Goal: Task Accomplishment & Management: Manage account settings

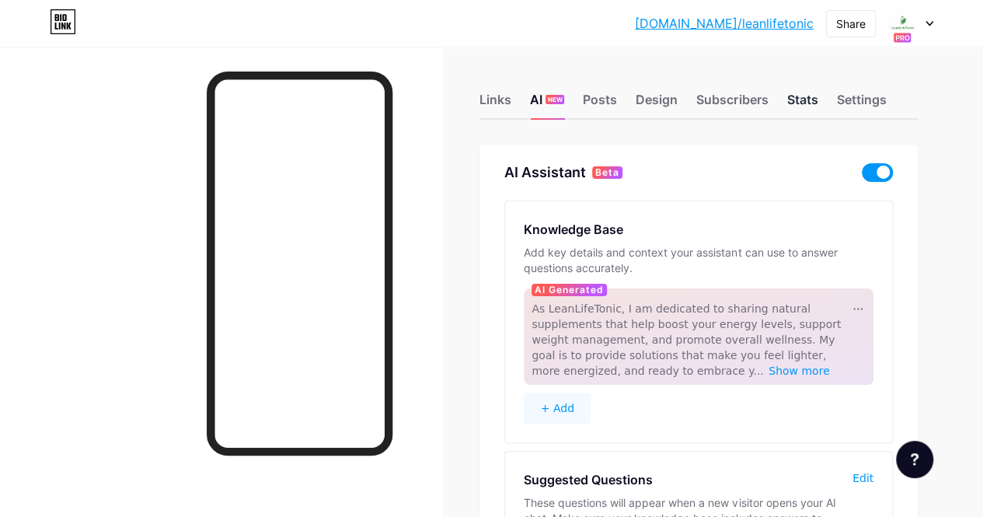
click at [809, 96] on div "Stats" at bounding box center [801, 104] width 31 height 28
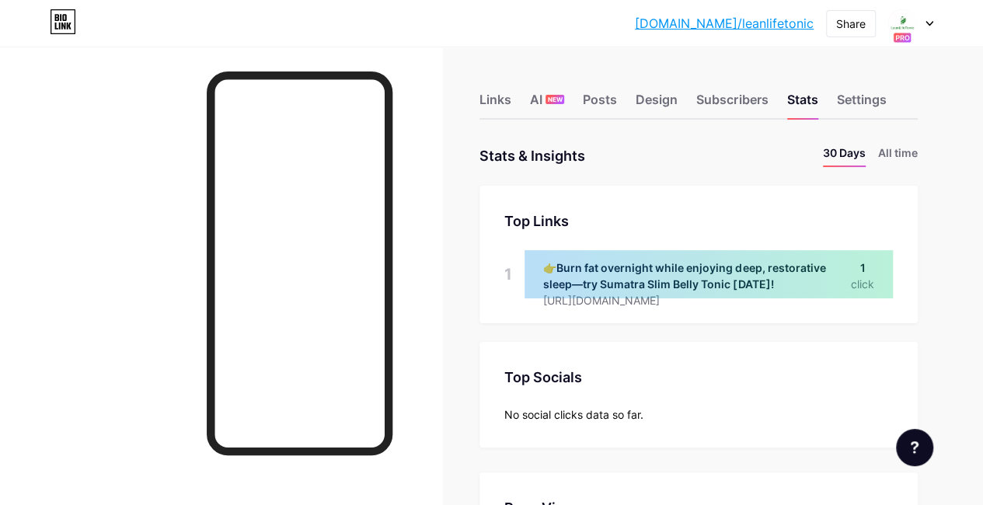
click at [934, 28] on div "bio.link/leanli... bio.link/leanlifetonic Share Switch accounts LeanLifeTonic b…" at bounding box center [491, 23] width 983 height 28
click at [926, 21] on icon at bounding box center [929, 23] width 8 height 5
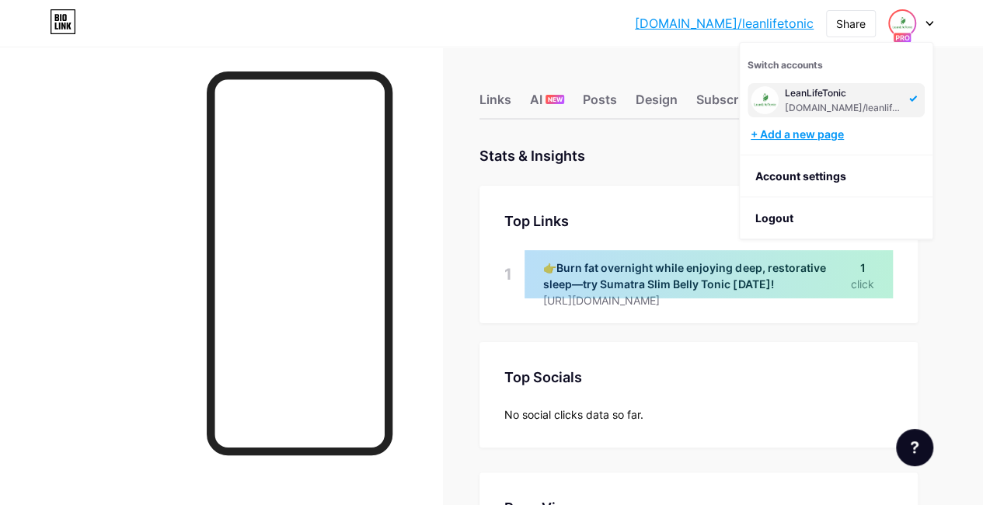
click at [798, 131] on div "+ Add a new page" at bounding box center [837, 135] width 174 height 16
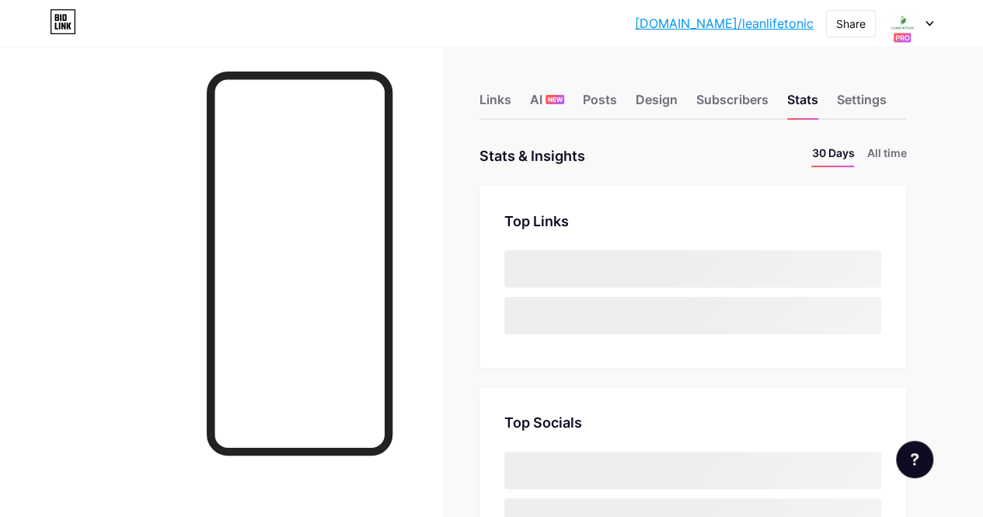
click at [926, 22] on icon at bounding box center [929, 24] width 6 height 4
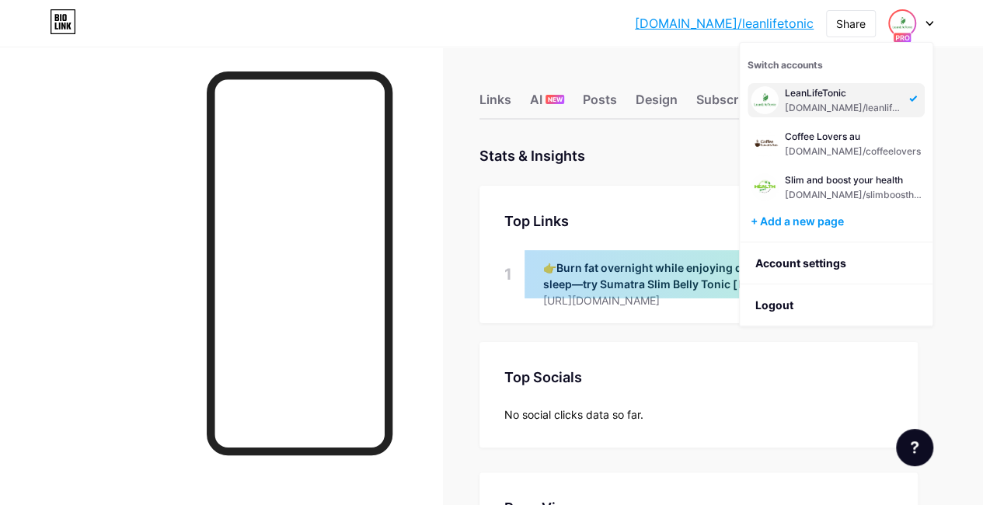
scroll to position [505, 982]
click at [816, 141] on div "Coffee Lovers au" at bounding box center [852, 136] width 136 height 12
